Goal: Book appointment/travel/reservation

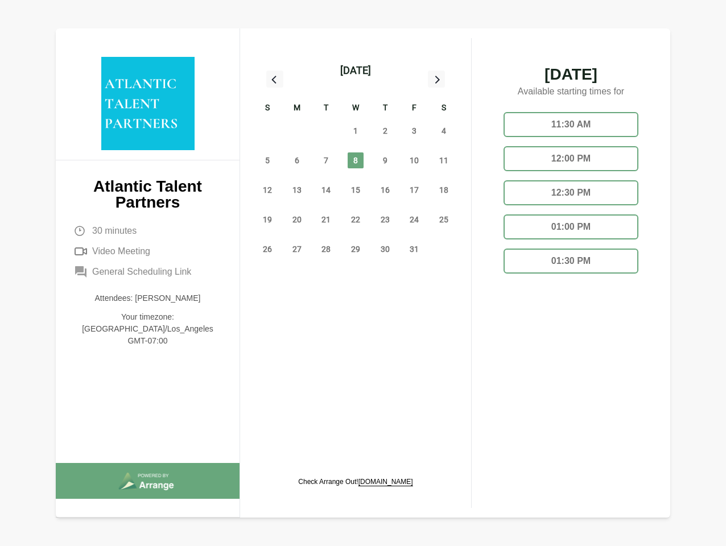
click at [356, 162] on span "8" at bounding box center [356, 161] width 16 height 16
click at [355, 71] on div "[DATE]" at bounding box center [355, 71] width 31 height 16
click at [268, 131] on div "28" at bounding box center [268, 131] width 30 height 30
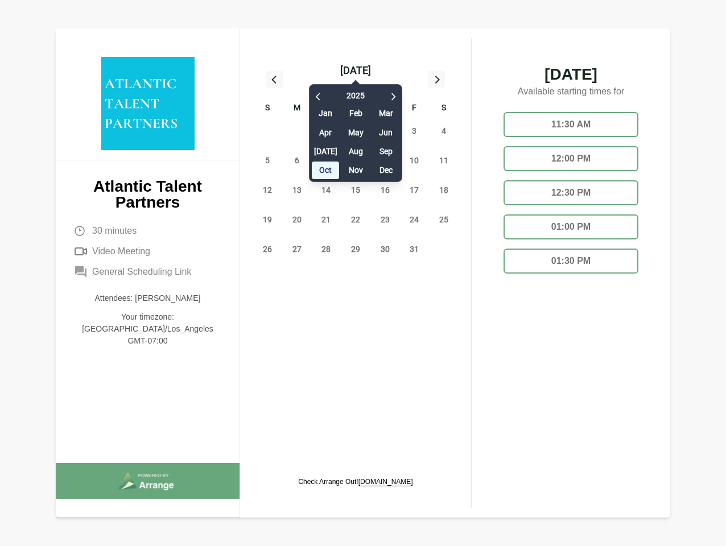
click at [297, 131] on div "29" at bounding box center [297, 131] width 30 height 30
click at [326, 131] on div "[DATE] Feb Mar Apr May Jun [DATE] Aug Sep Oct Nov Dec" at bounding box center [355, 131] width 93 height 104
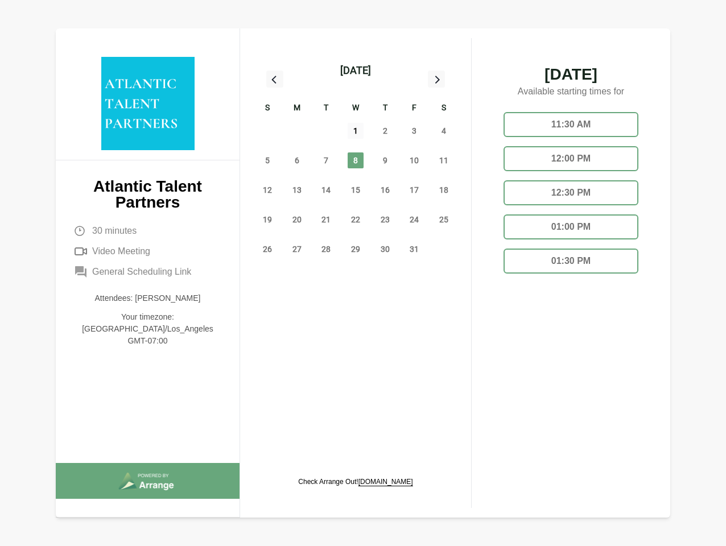
click at [356, 131] on span "1" at bounding box center [356, 131] width 16 height 16
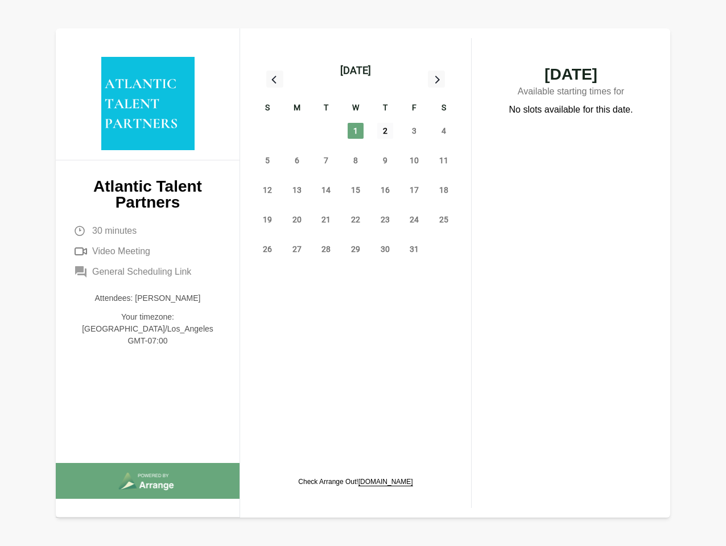
click at [385, 131] on span "2" at bounding box center [385, 131] width 16 height 16
click at [414, 131] on span "3" at bounding box center [414, 131] width 16 height 16
click at [444, 131] on span "4" at bounding box center [444, 131] width 16 height 16
click at [268, 161] on span "5" at bounding box center [268, 161] width 16 height 16
